Goal: Task Accomplishment & Management: Use online tool/utility

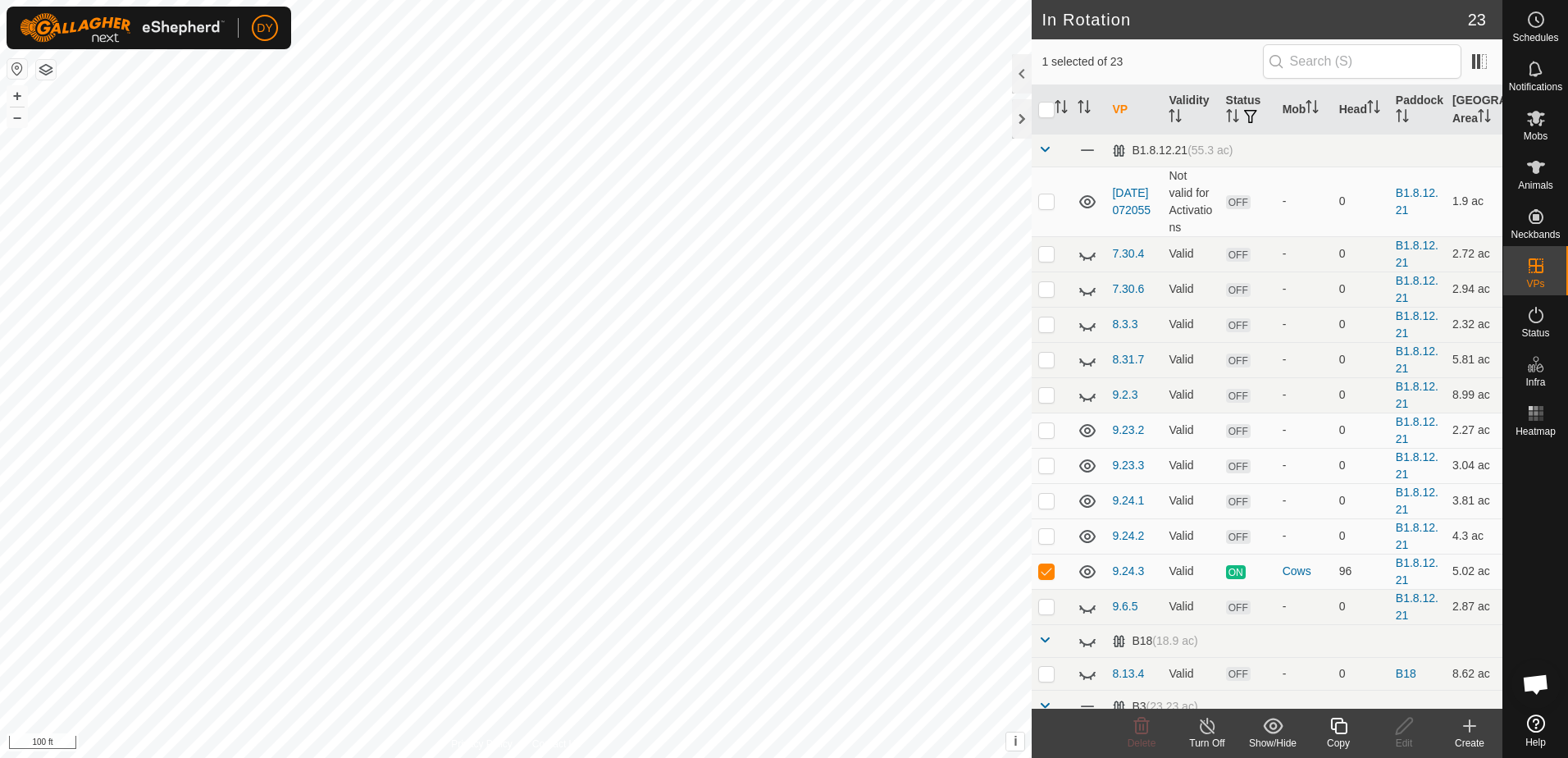
click at [1338, 725] on icon at bounding box center [1339, 726] width 21 height 20
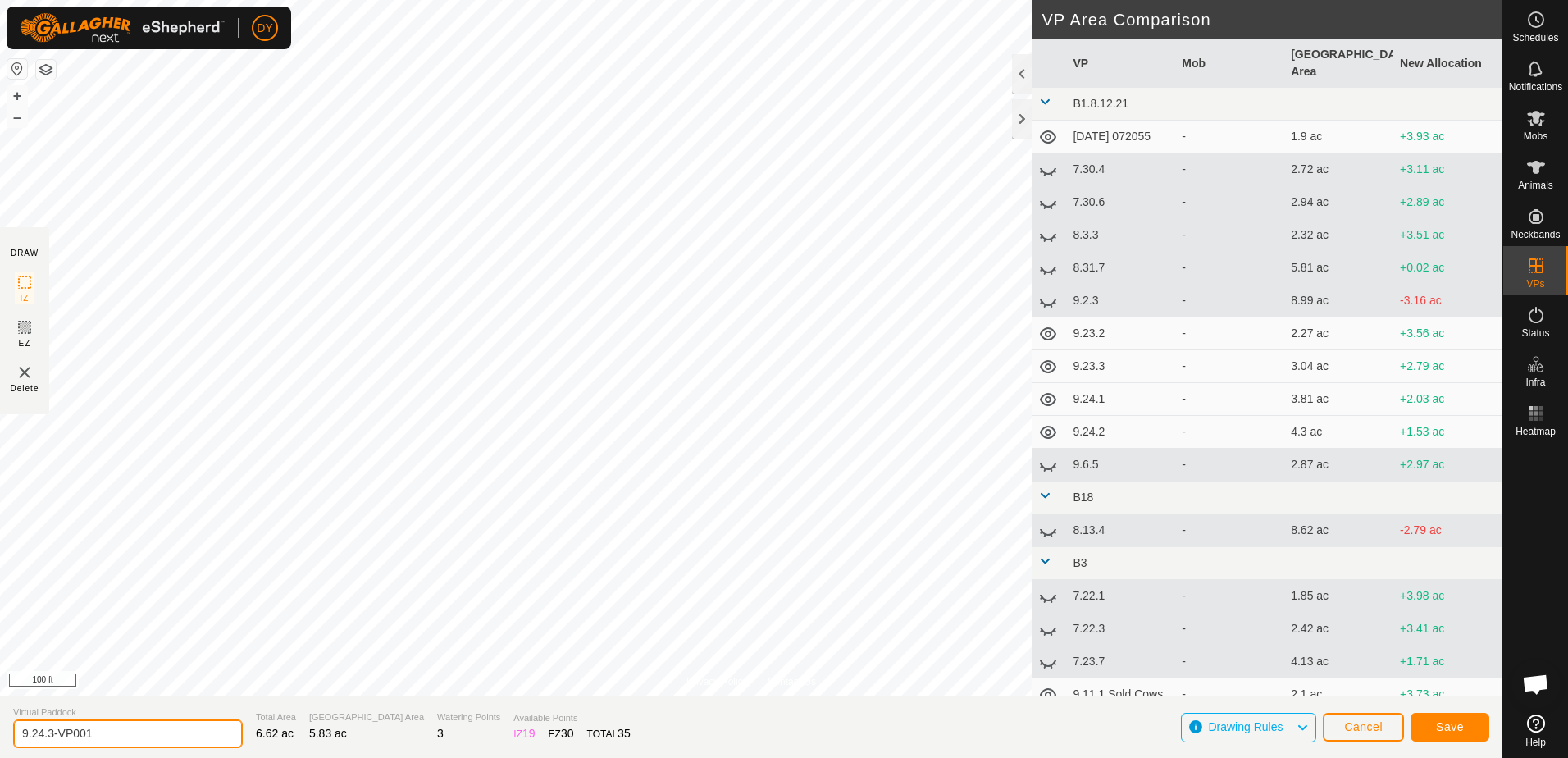
drag, startPoint x: 140, startPoint y: 728, endPoint x: 40, endPoint y: 732, distance: 100.1
click at [40, 734] on input "9.24.3-VP001" at bounding box center [128, 734] width 230 height 29
type input "9.25.1"
click at [1441, 721] on span "Save" at bounding box center [1450, 727] width 28 height 13
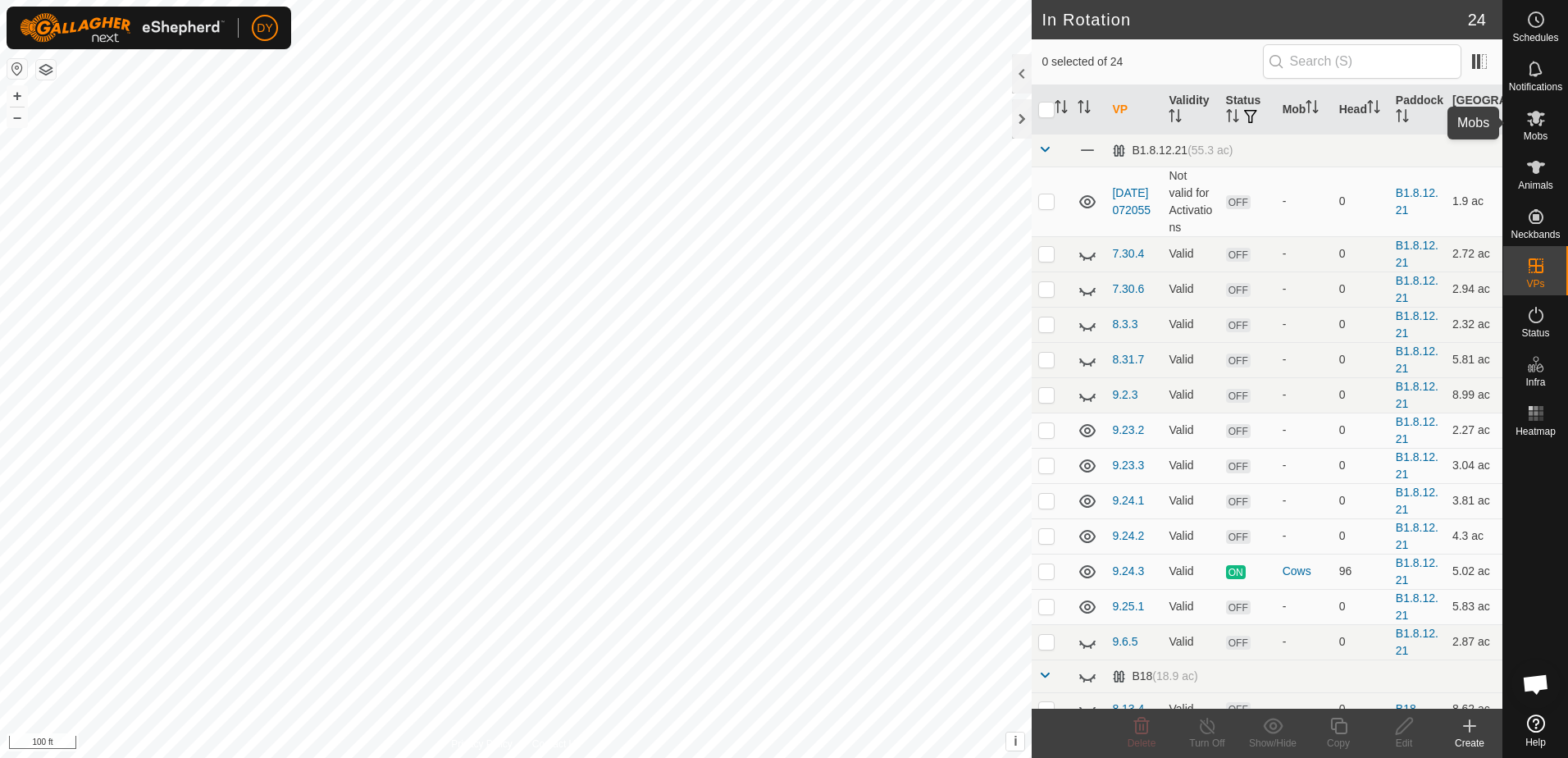
click at [1531, 117] on icon at bounding box center [1536, 118] width 20 height 20
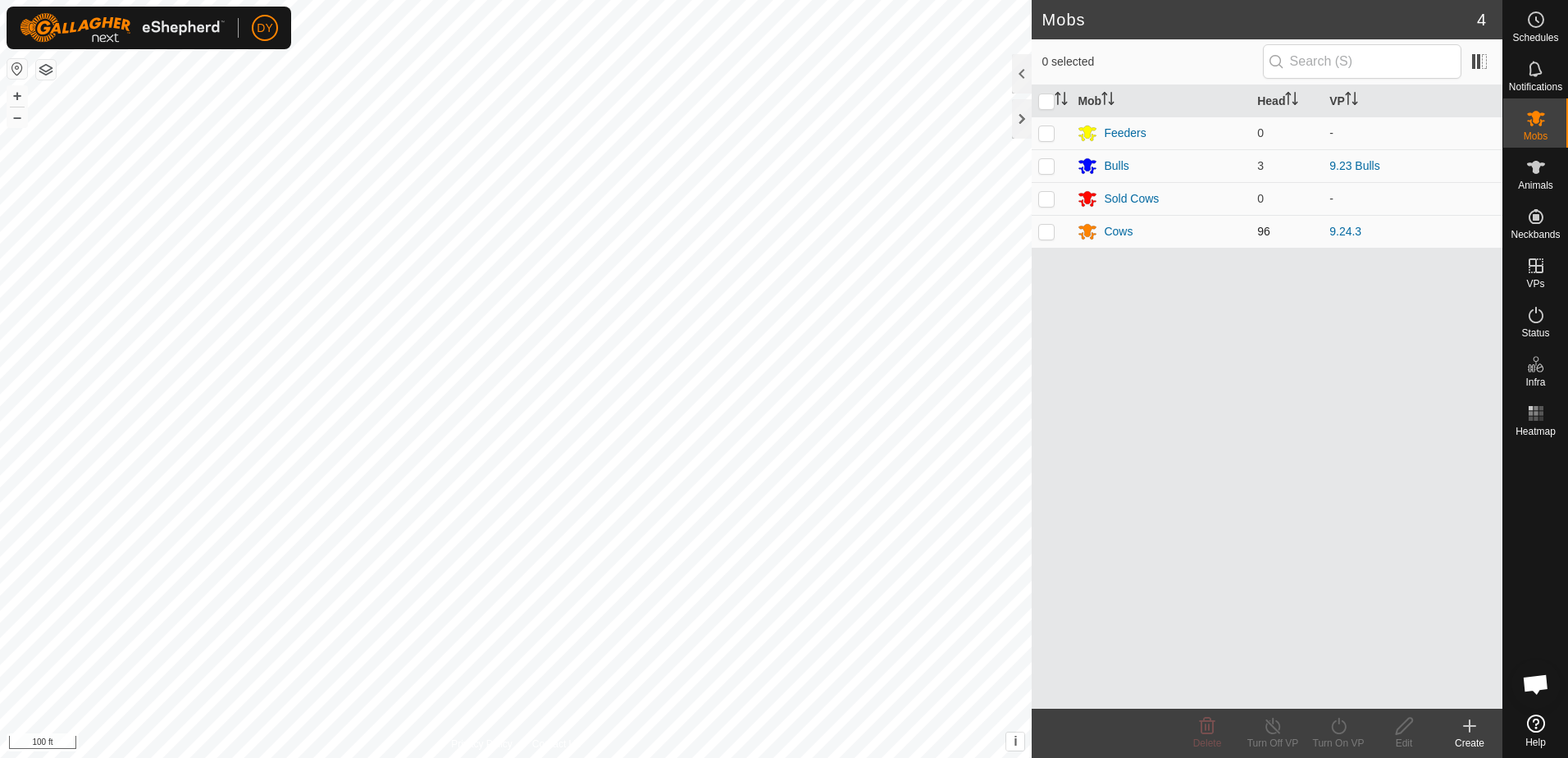
click at [1046, 235] on p-checkbox at bounding box center [1046, 231] width 16 height 13
checkbox input "true"
click at [1340, 731] on icon at bounding box center [1339, 726] width 21 height 20
click at [1342, 695] on link "Now" at bounding box center [1388, 691] width 163 height 33
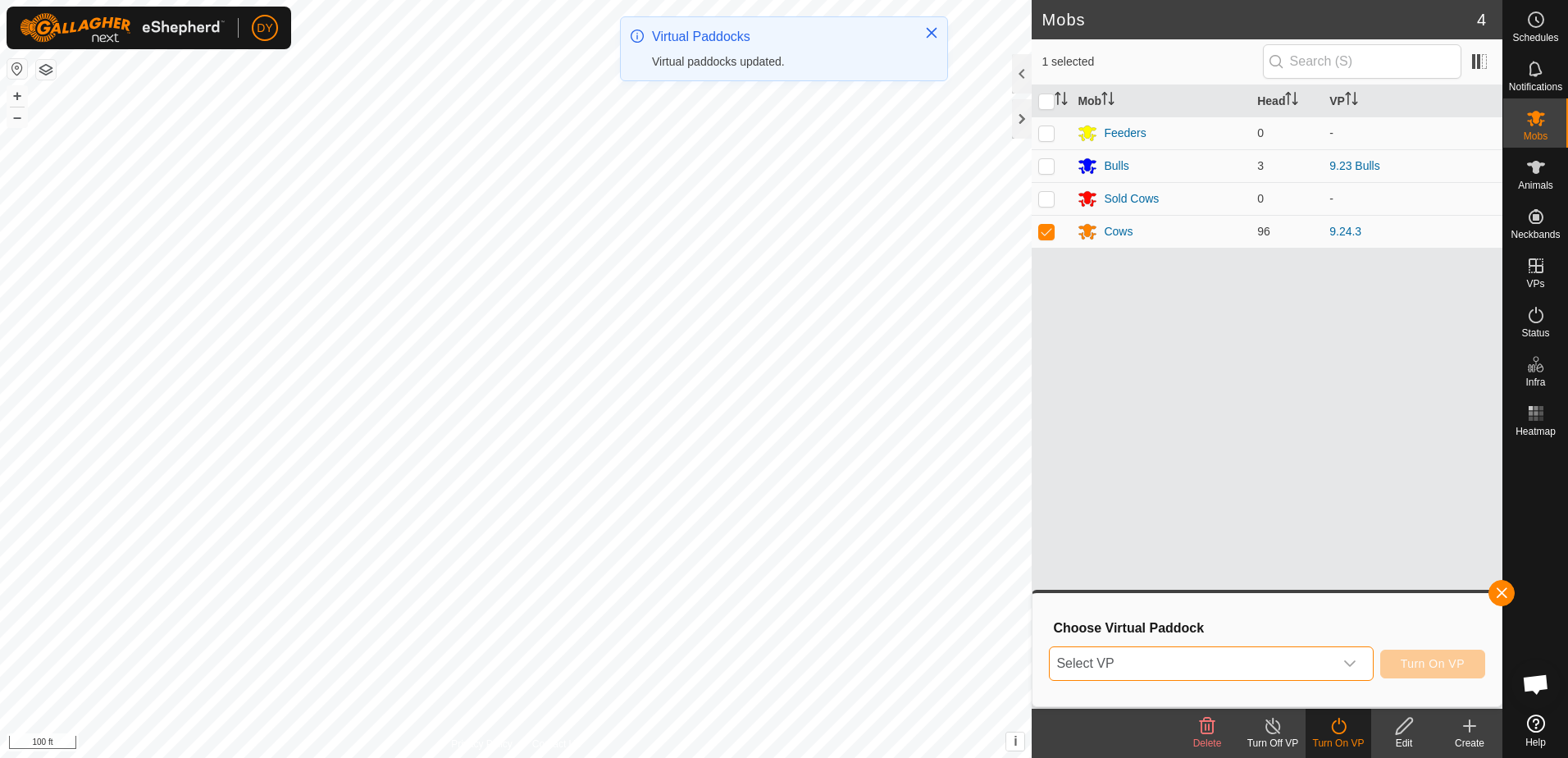
click at [1118, 659] on span "Select VP" at bounding box center [1191, 664] width 283 height 33
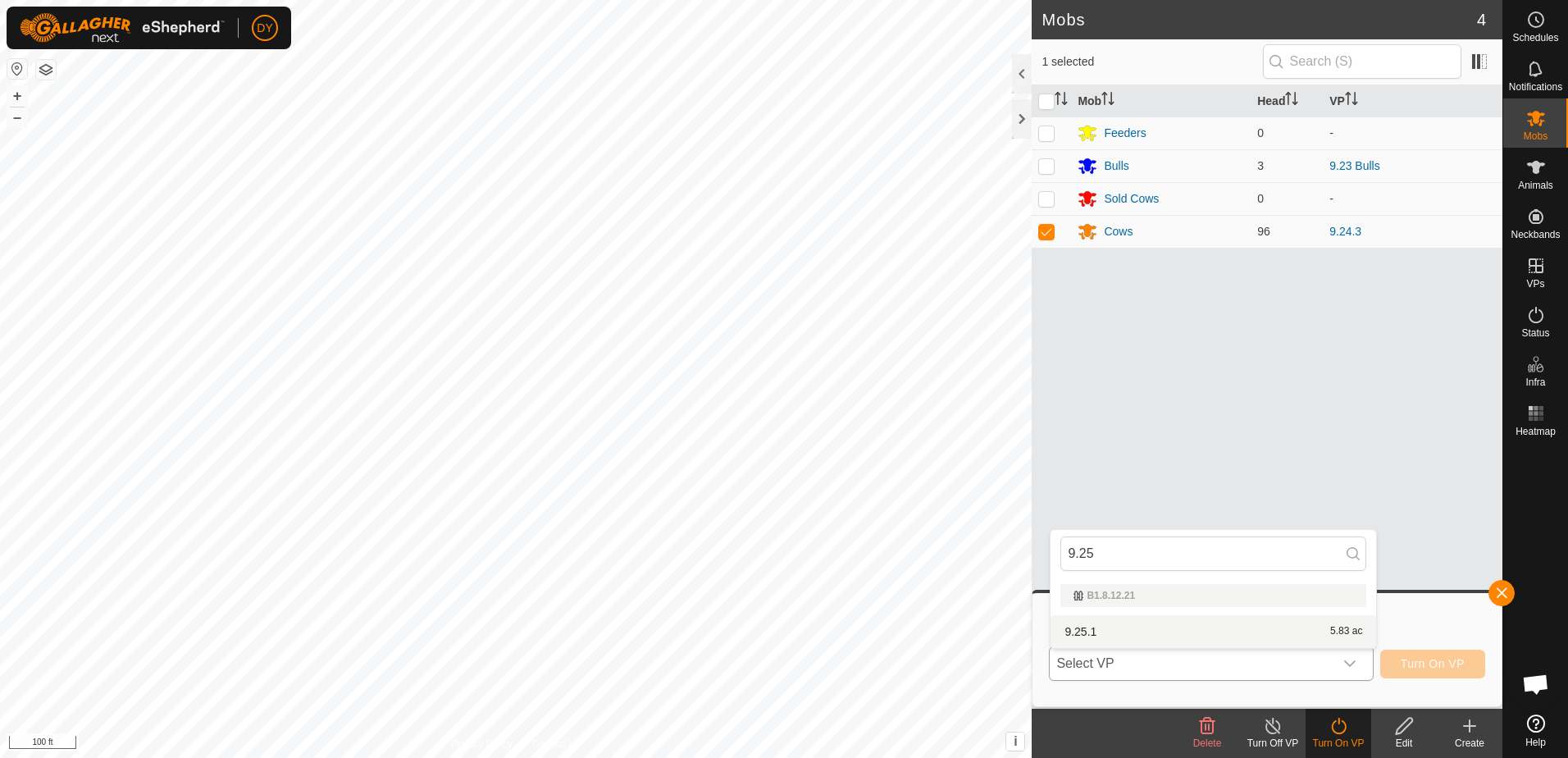
type input "9.25"
click at [1093, 635] on li "9.25.1 5.83 ac" at bounding box center [1213, 632] width 326 height 33
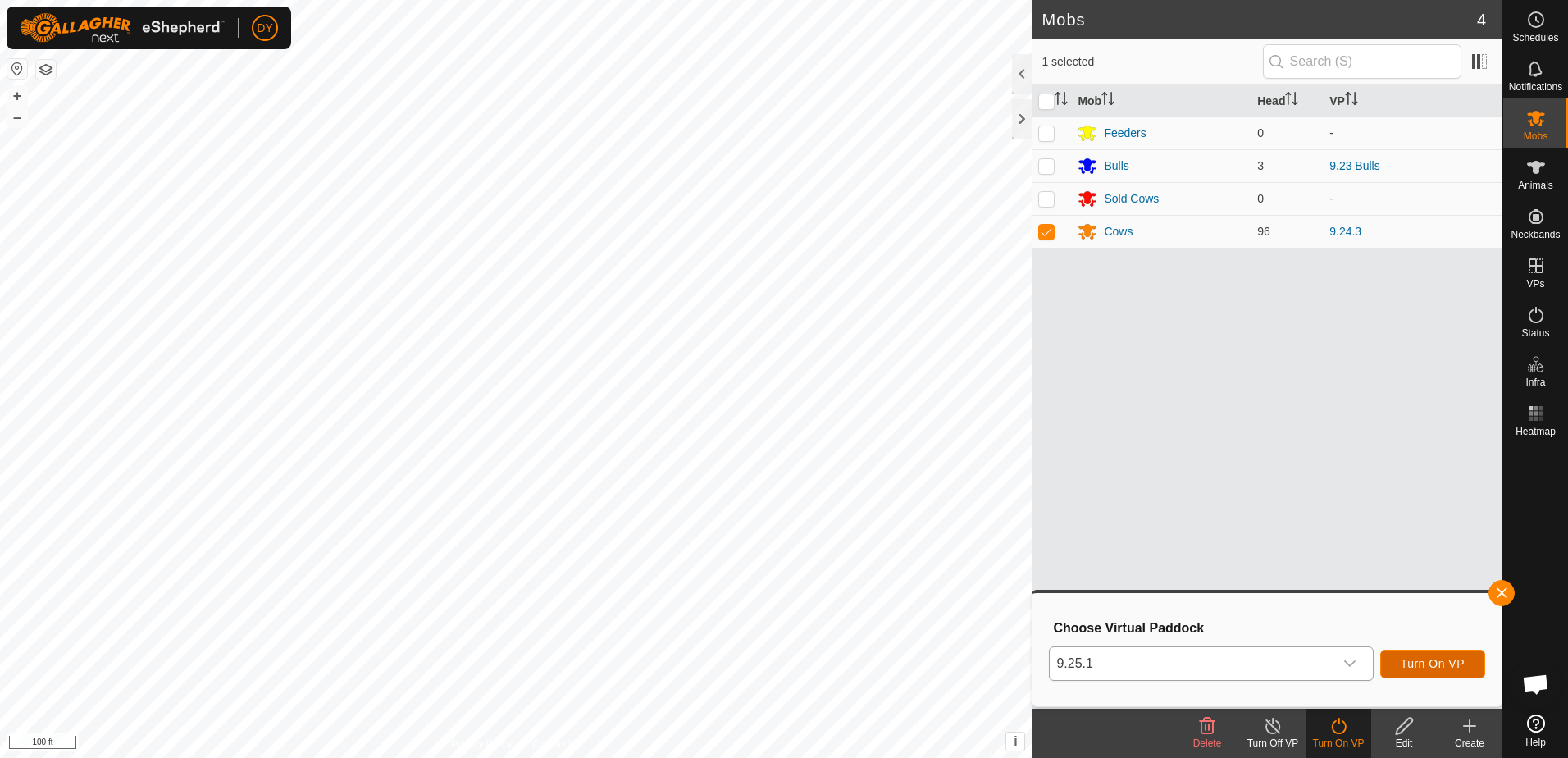
click at [1438, 668] on span "Turn On VP" at bounding box center [1433, 664] width 64 height 13
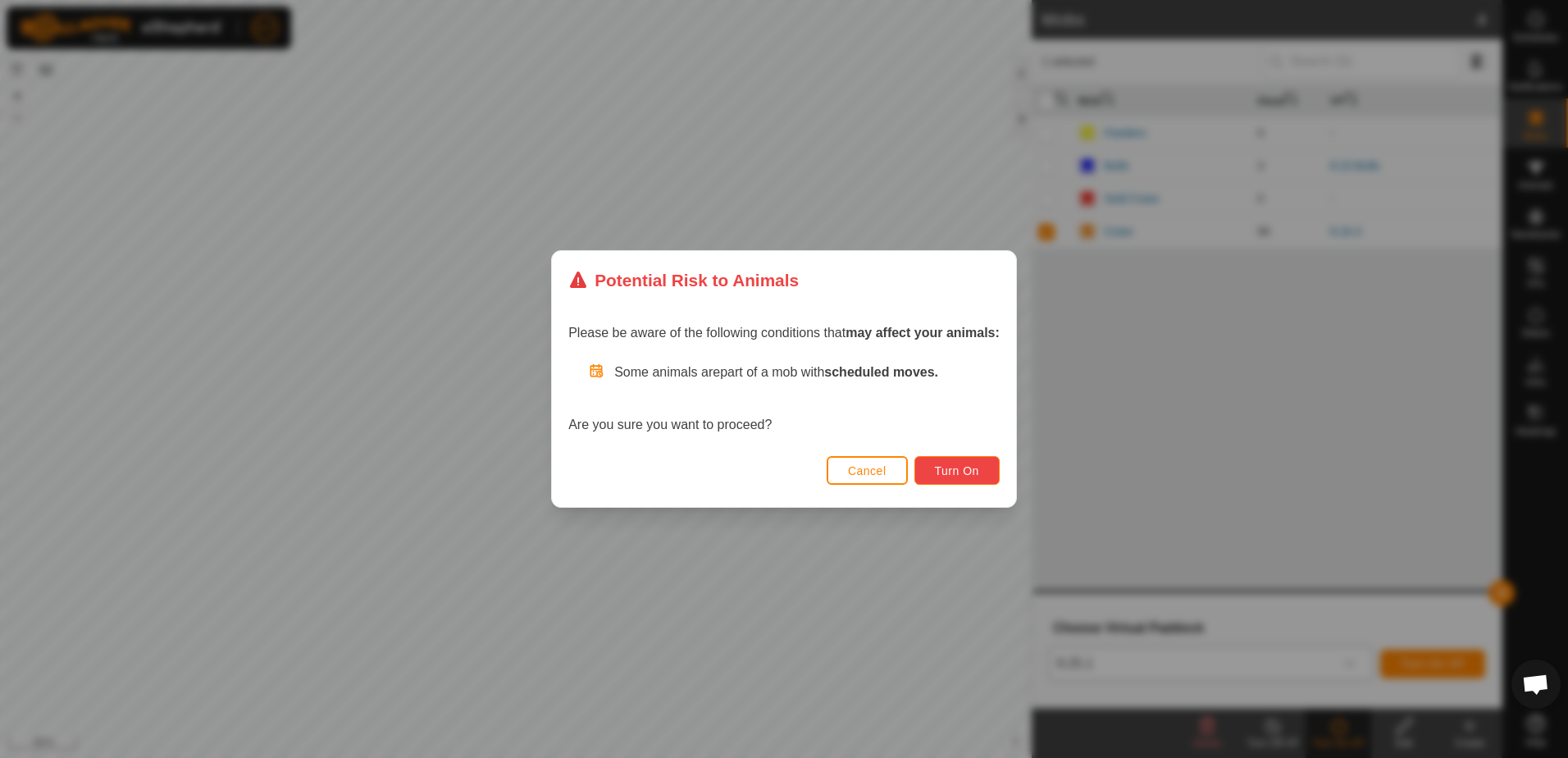
click at [943, 471] on span "Turn On" at bounding box center [957, 471] width 44 height 13
